Goal: Information Seeking & Learning: Learn about a topic

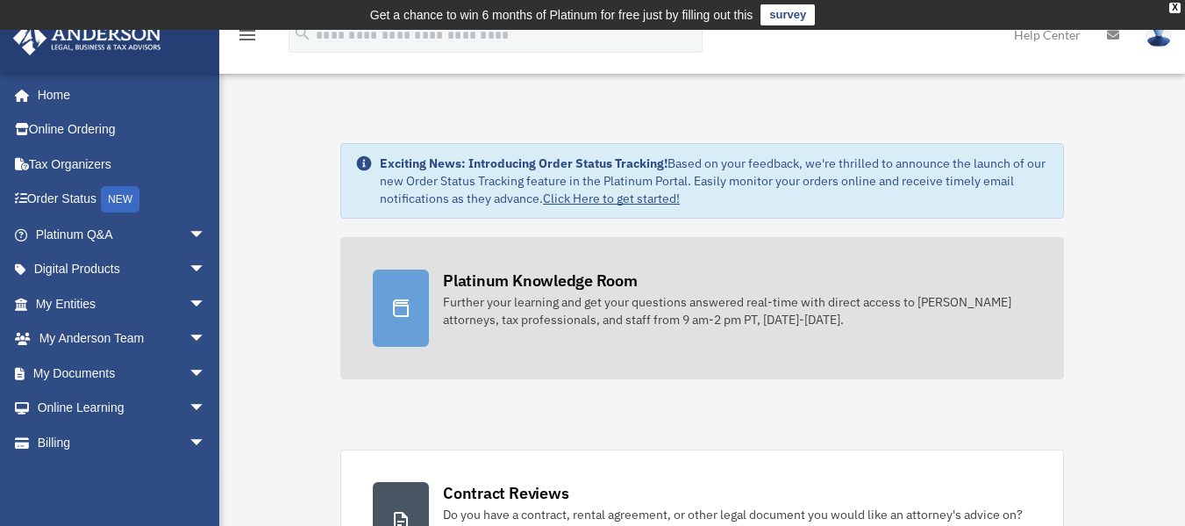
click at [563, 294] on div "Further your learning and get your questions answered real-time with direct acc…" at bounding box center [737, 310] width 589 height 35
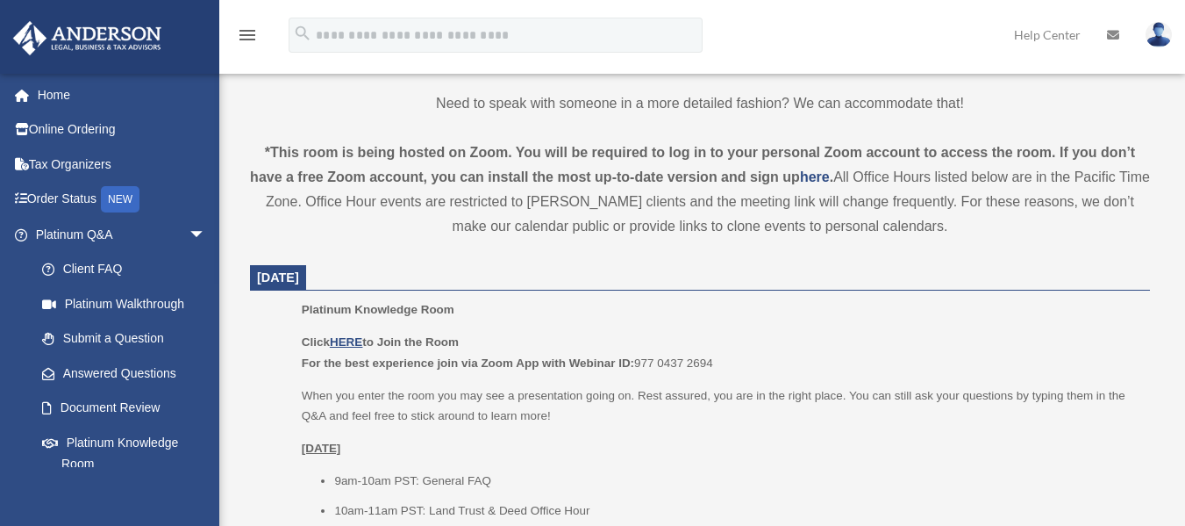
scroll to position [245, 0]
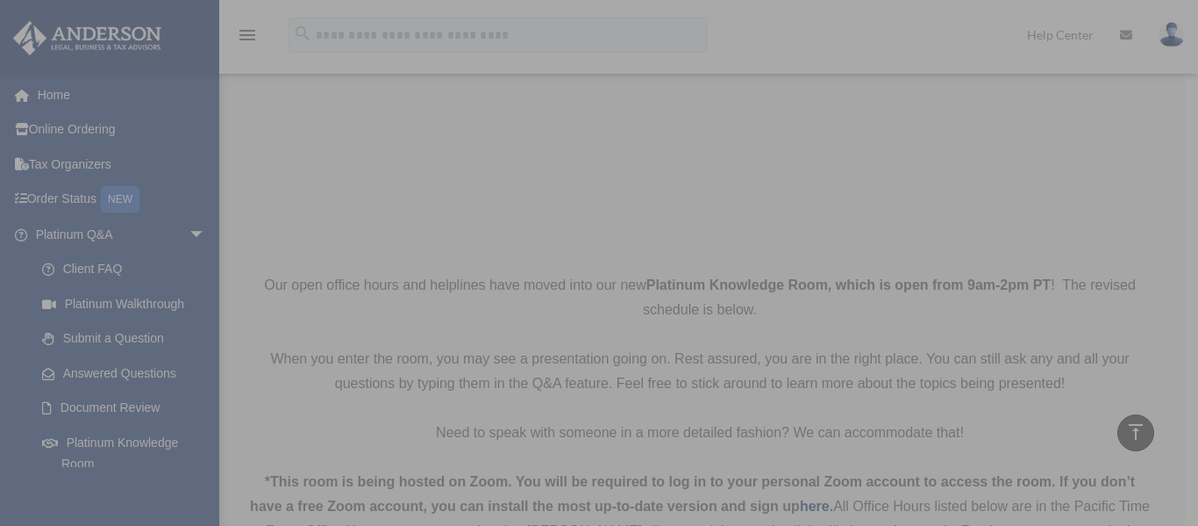
drag, startPoint x: 1186, startPoint y: 78, endPoint x: 1167, endPoint y: 55, distance: 29.9
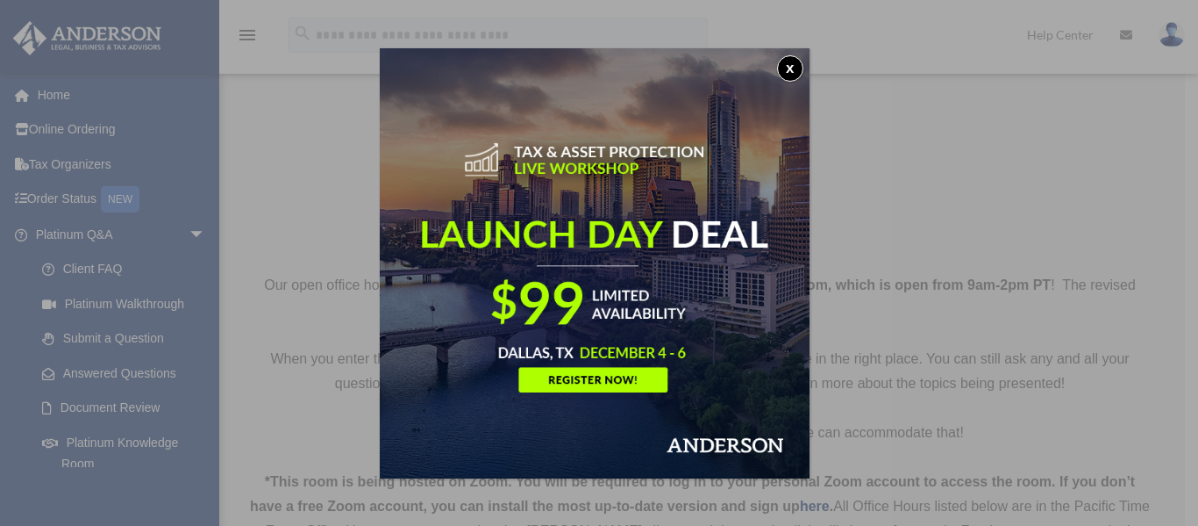
click at [789, 58] on button "x" at bounding box center [790, 68] width 26 height 26
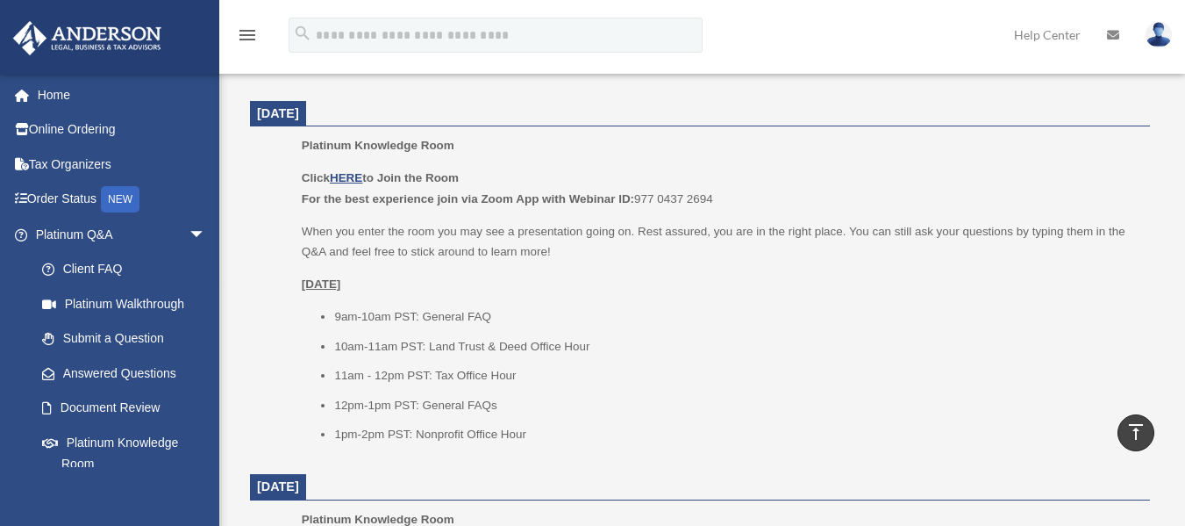
scroll to position [658, 0]
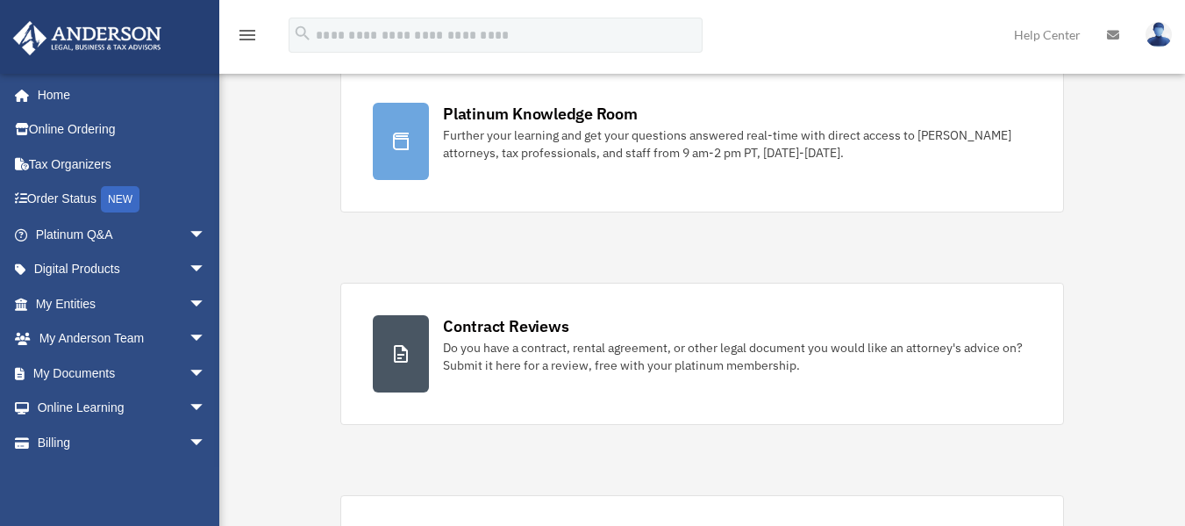
scroll to position [171, 0]
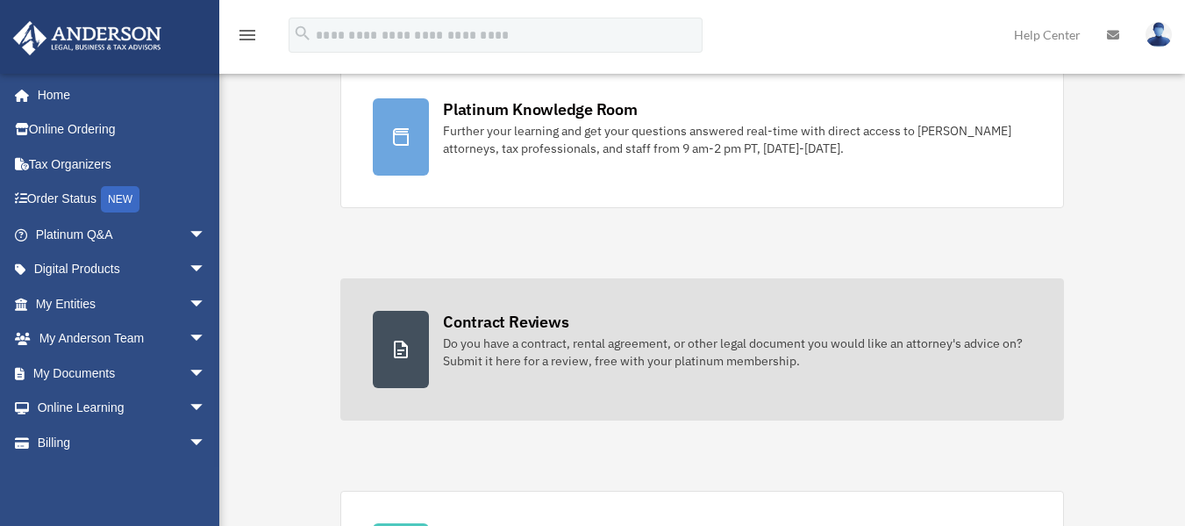
click at [504, 316] on div "Contract Reviews" at bounding box center [505, 322] width 125 height 22
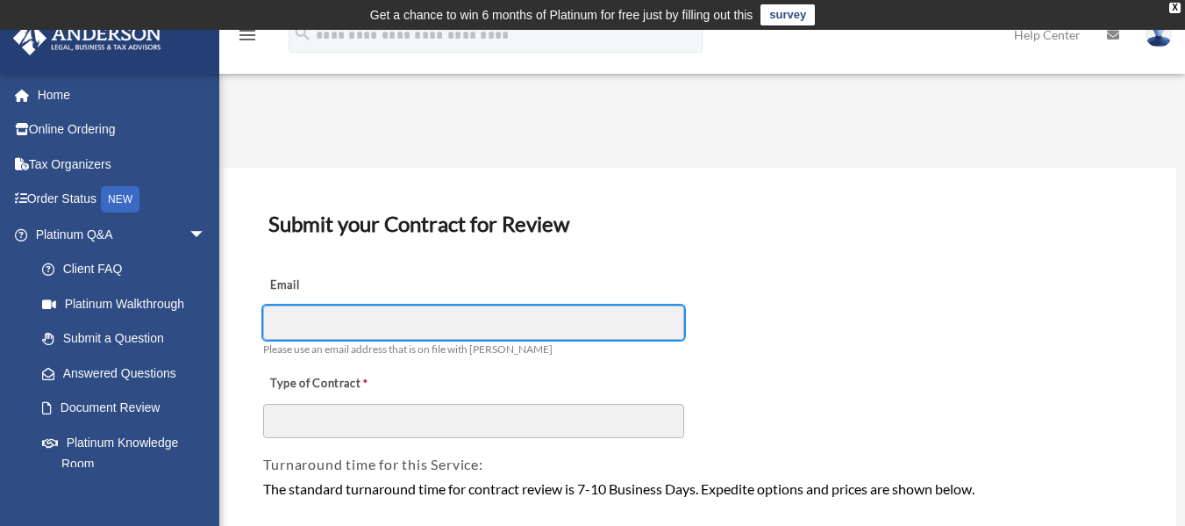
click at [500, 324] on input "Email" at bounding box center [473, 321] width 421 height 33
click at [500, 324] on input "**********" at bounding box center [473, 321] width 421 height 33
type input "**********"
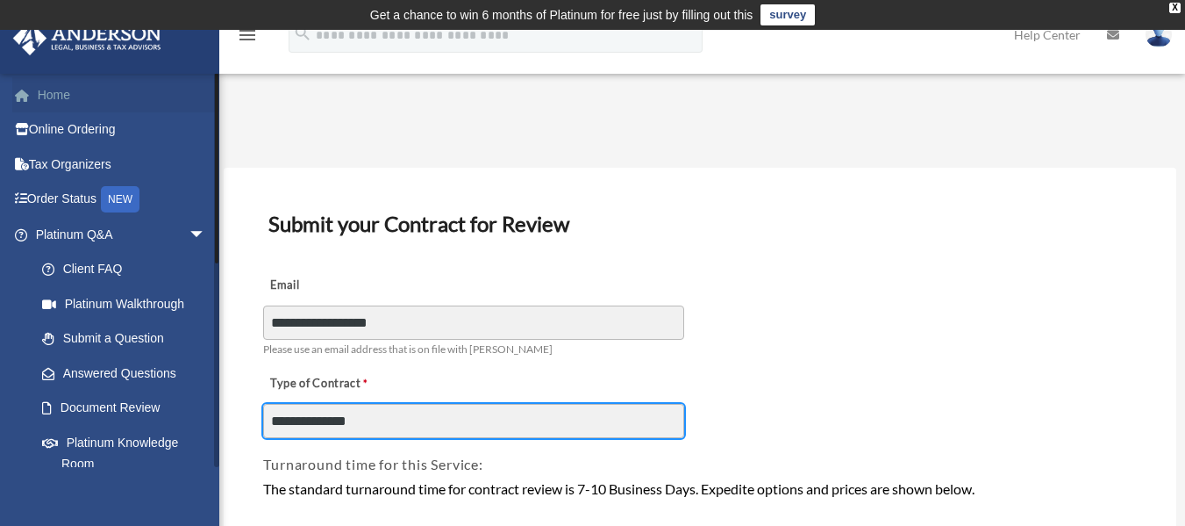
type input "**********"
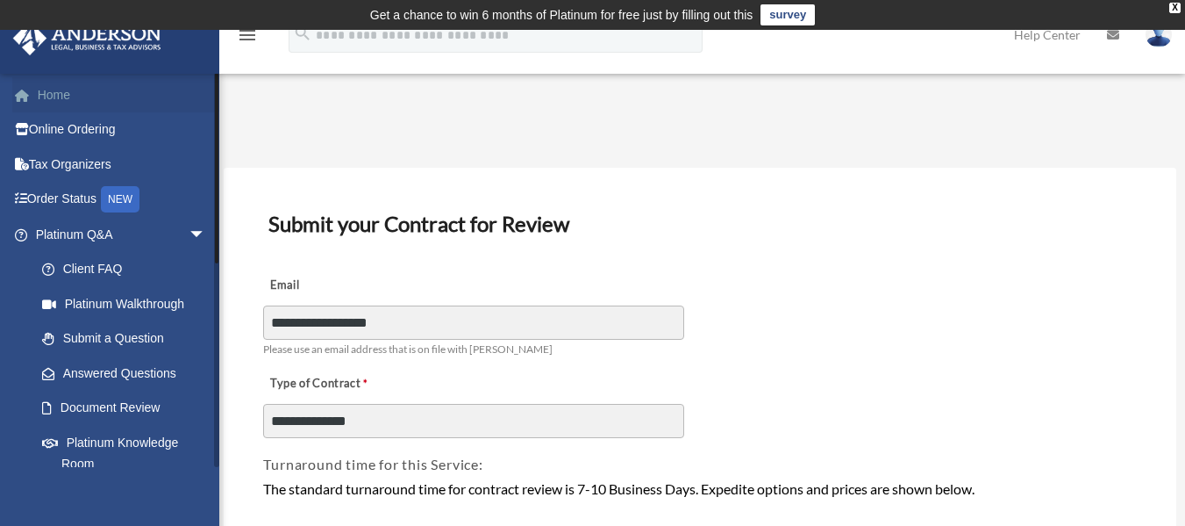
click at [115, 96] on link "Home" at bounding box center [122, 94] width 220 height 35
click at [47, 93] on link "Home" at bounding box center [122, 94] width 220 height 35
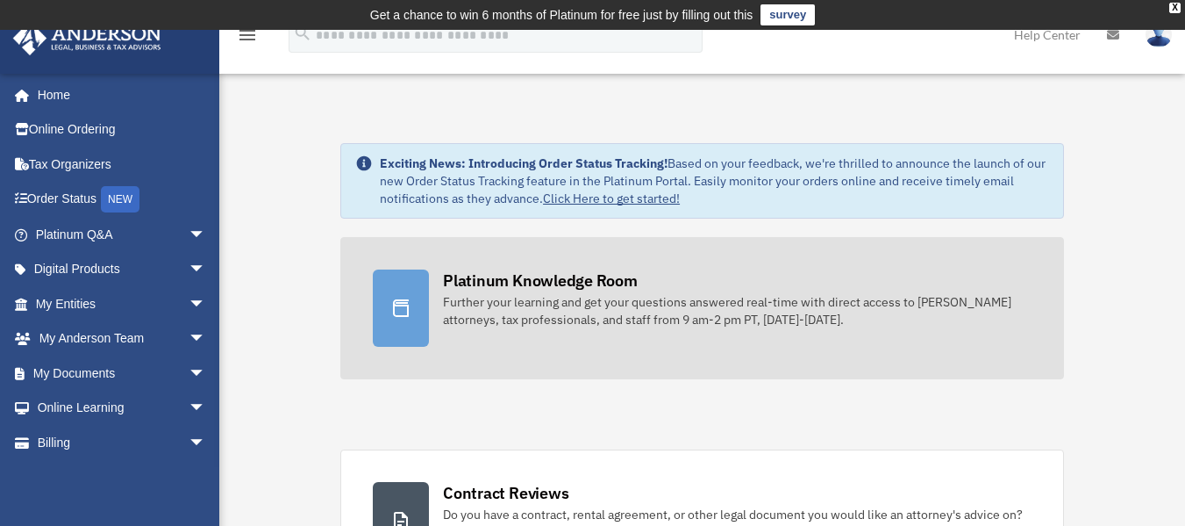
click at [525, 275] on div "Platinum Knowledge Room" at bounding box center [540, 280] width 195 height 22
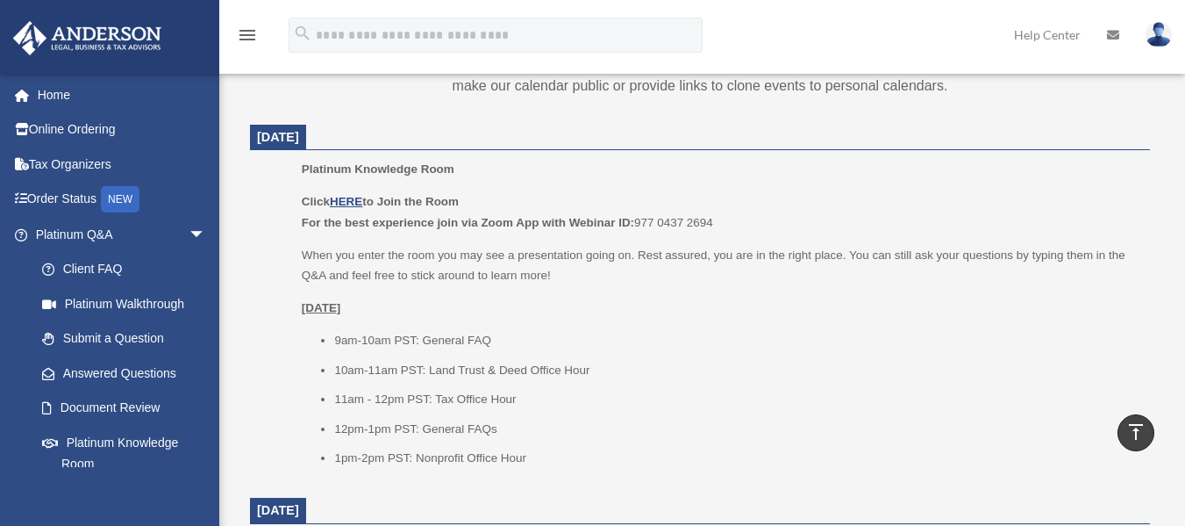
scroll to position [731, 0]
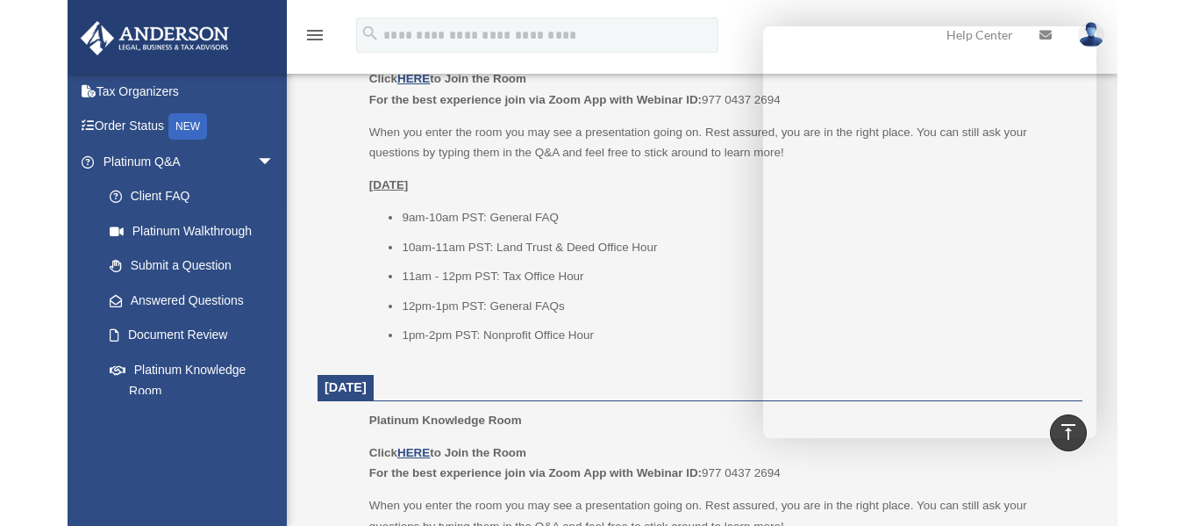
scroll to position [860, 0]
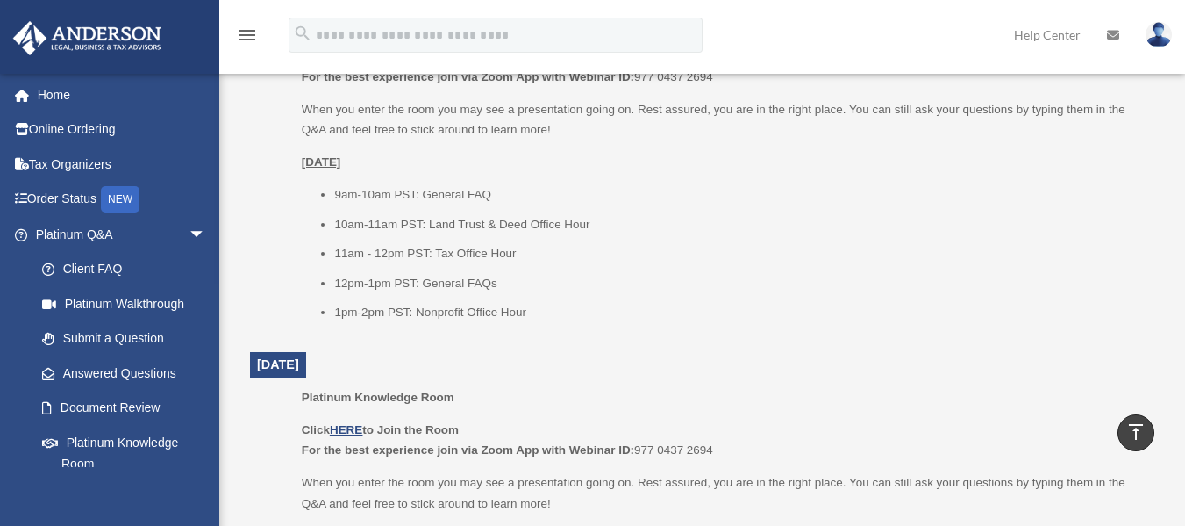
click at [1162, 28] on img at bounding box center [1159, 34] width 26 height 25
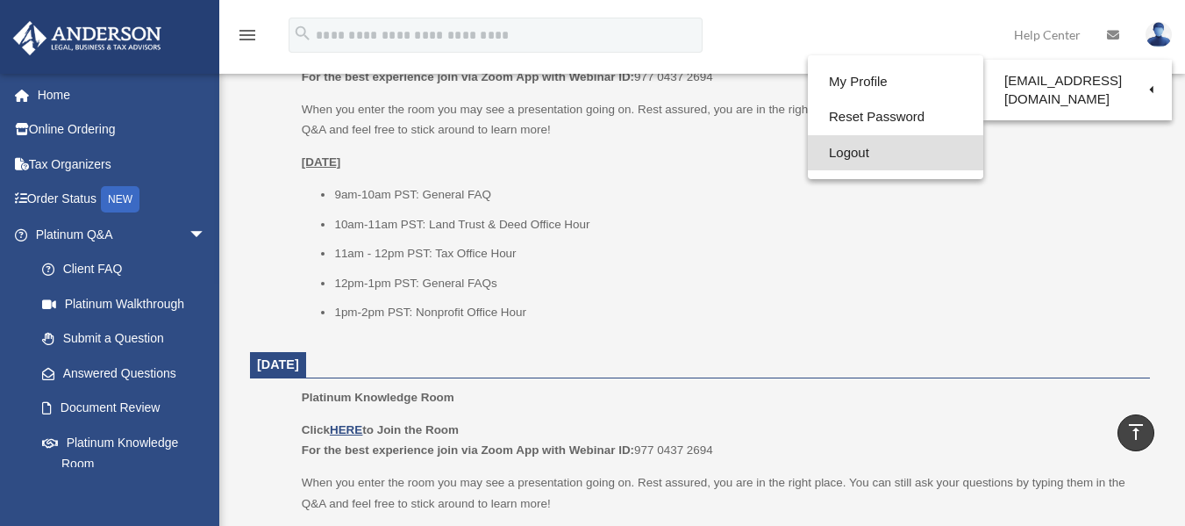
click at [845, 158] on link "Logout" at bounding box center [895, 153] width 175 height 36
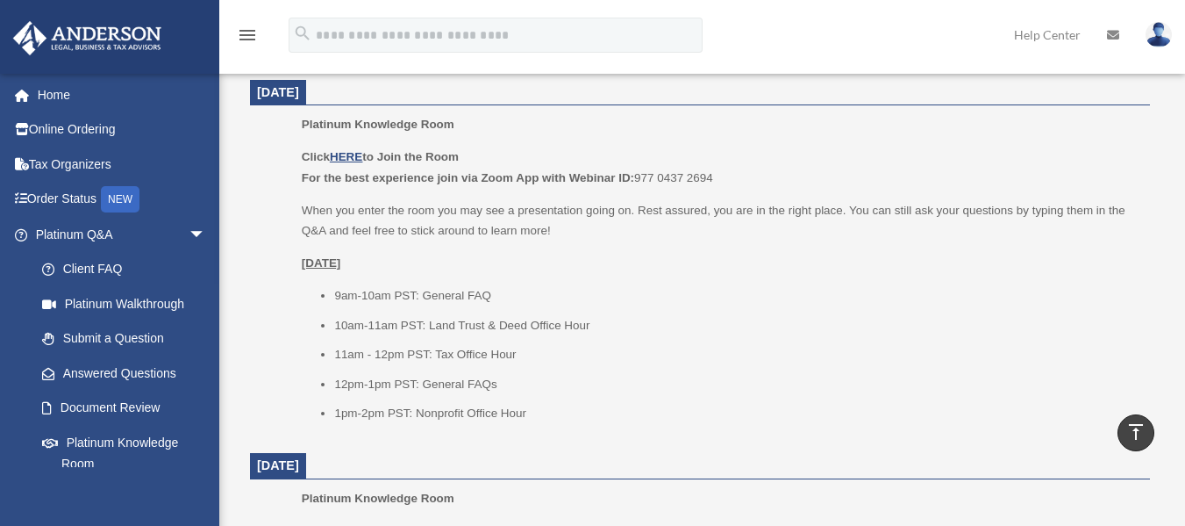
scroll to position [714, 0]
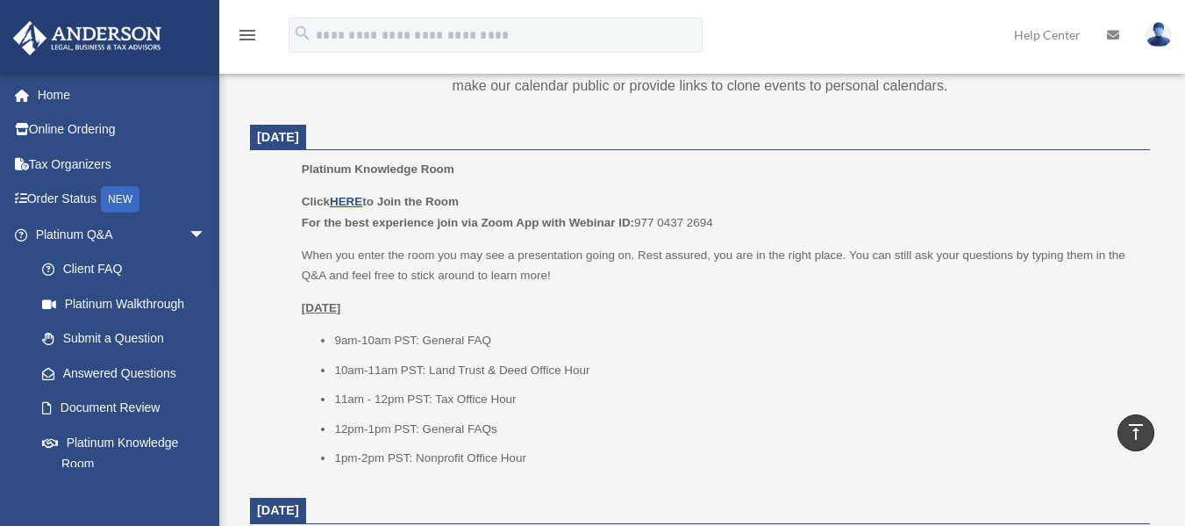
click at [459, 197] on b "Click HERE to Join the Room" at bounding box center [380, 201] width 157 height 13
click at [352, 198] on u "HERE" at bounding box center [346, 201] width 32 height 13
click at [61, 103] on link "Home" at bounding box center [122, 94] width 220 height 35
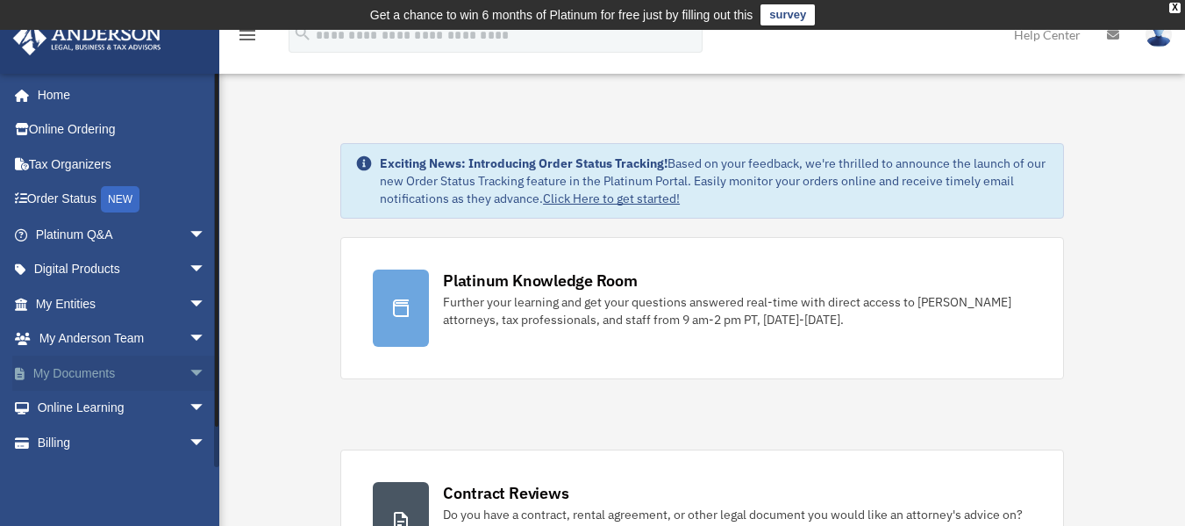
click at [189, 363] on span "arrow_drop_down" at bounding box center [206, 373] width 35 height 36
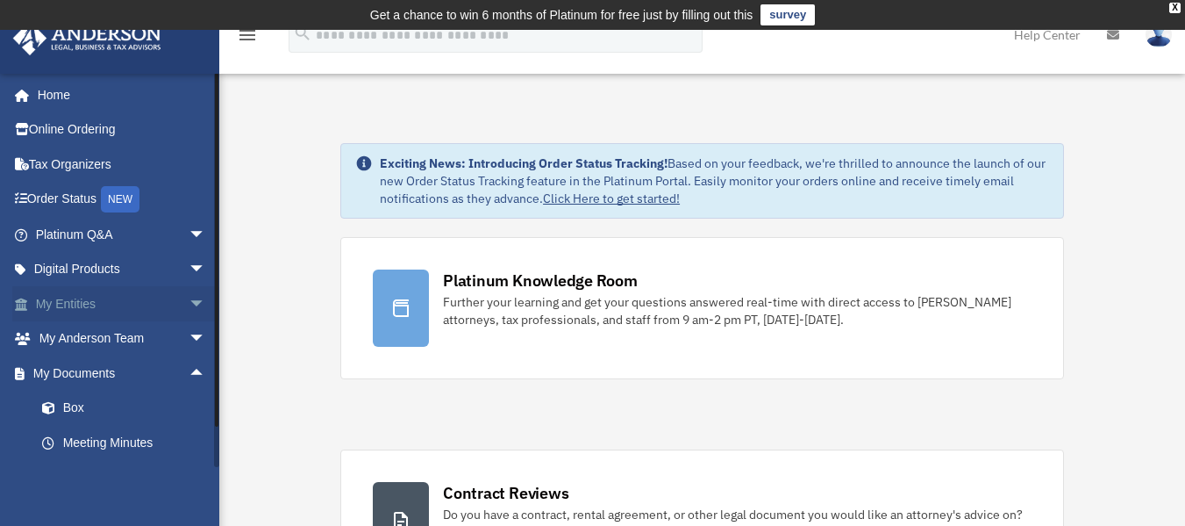
click at [189, 305] on span "arrow_drop_down" at bounding box center [206, 304] width 35 height 36
click at [109, 332] on link "Overview" at bounding box center [129, 338] width 208 height 35
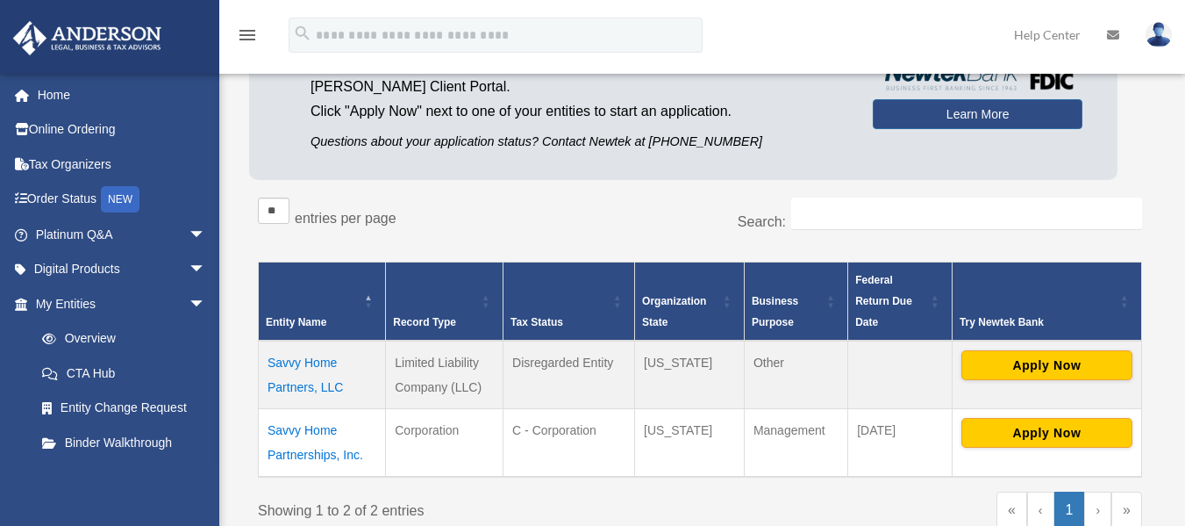
scroll to position [240, 0]
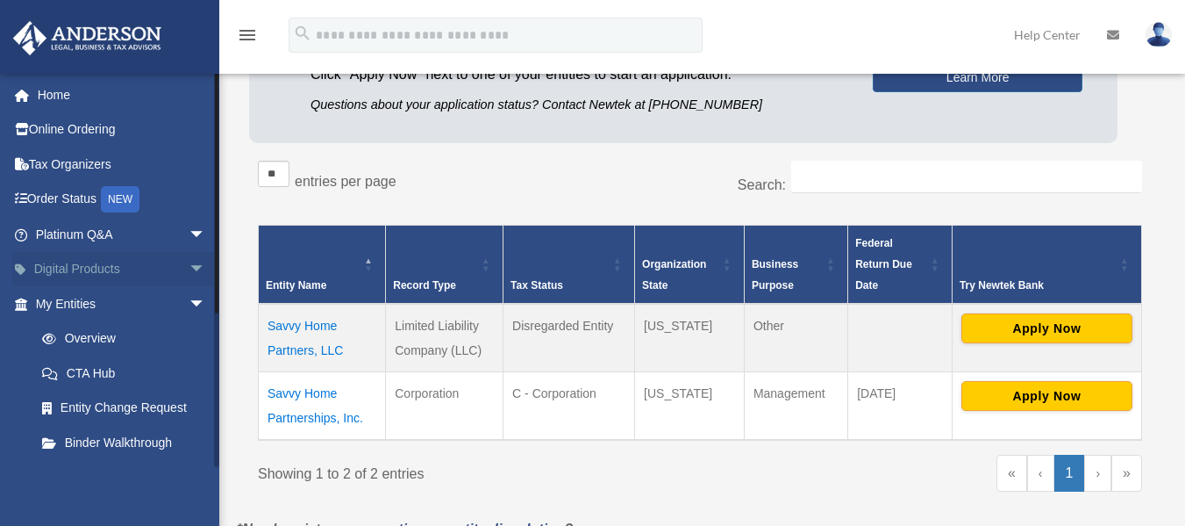
click at [189, 260] on span "arrow_drop_down" at bounding box center [206, 270] width 35 height 36
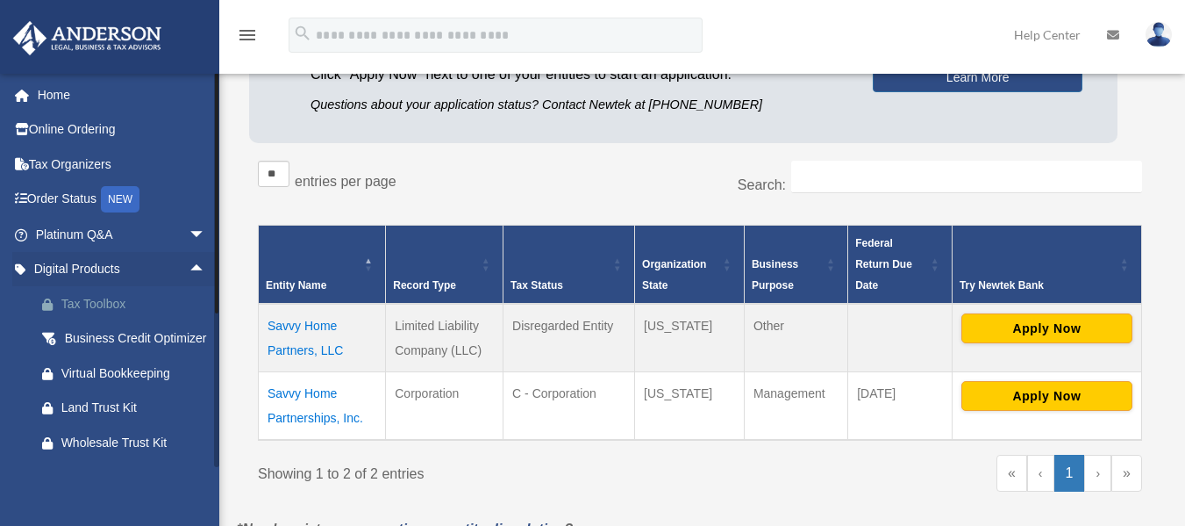
click at [109, 304] on div "Tax Toolbox" at bounding box center [135, 304] width 149 height 22
click at [134, 342] on div "Business Credit Optimizer" at bounding box center [135, 338] width 149 height 22
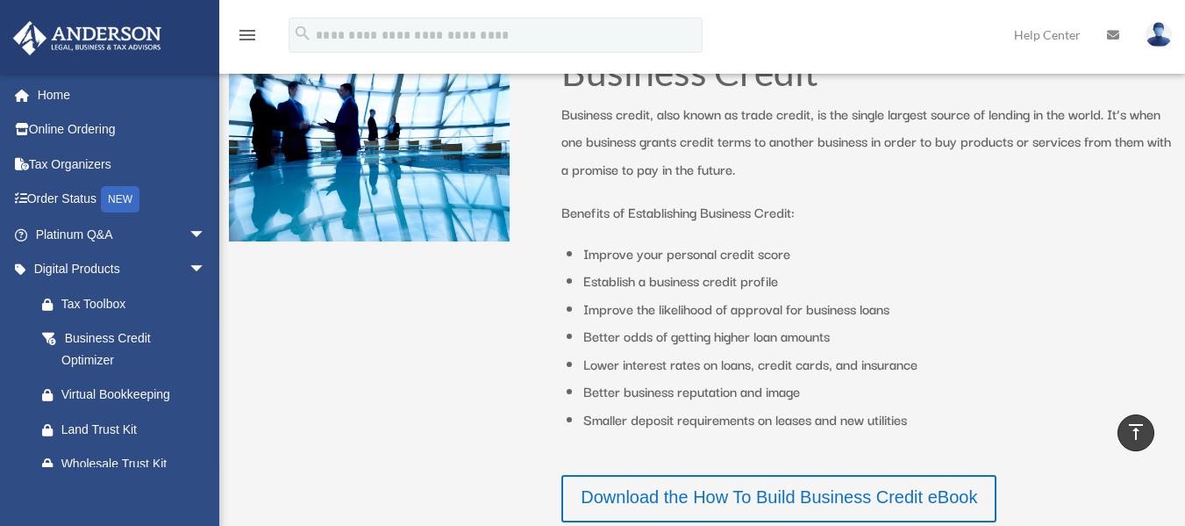
scroll to position [173, 0]
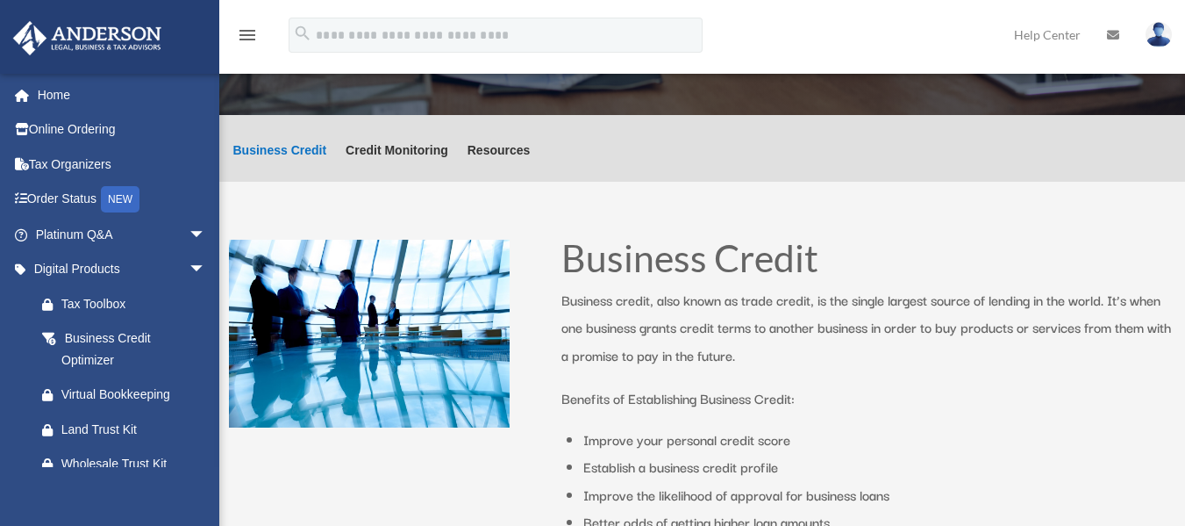
click at [545, 68] on div "menu search Site Menu add [EMAIL_ADDRESS][DOMAIN_NAME] My Profile Reset Passwor…" at bounding box center [592, 43] width 1159 height 60
click at [25, 165] on icon at bounding box center [27, 164] width 4 height 12
